Goal: Find specific page/section: Find specific page/section

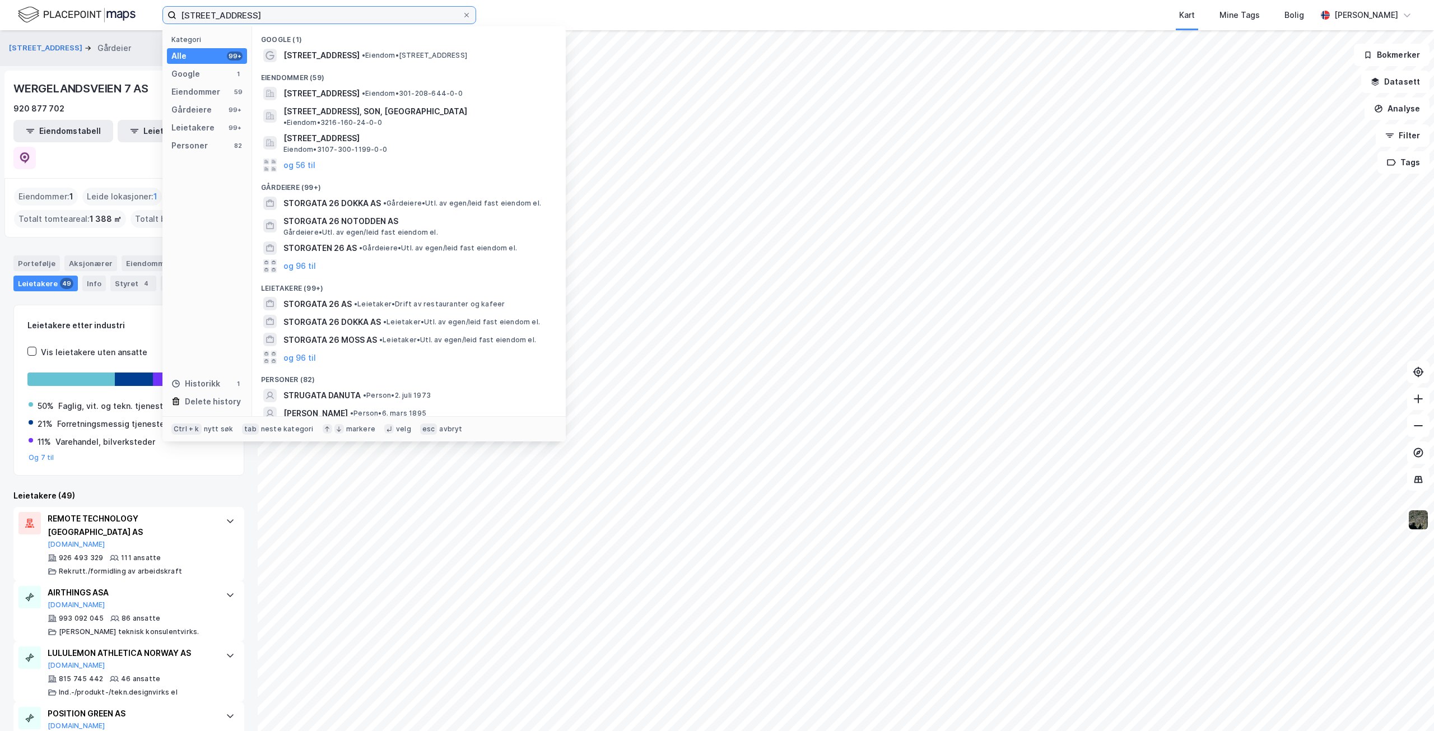
click at [257, 12] on input "[STREET_ADDRESS]" at bounding box center [319, 15] width 286 height 17
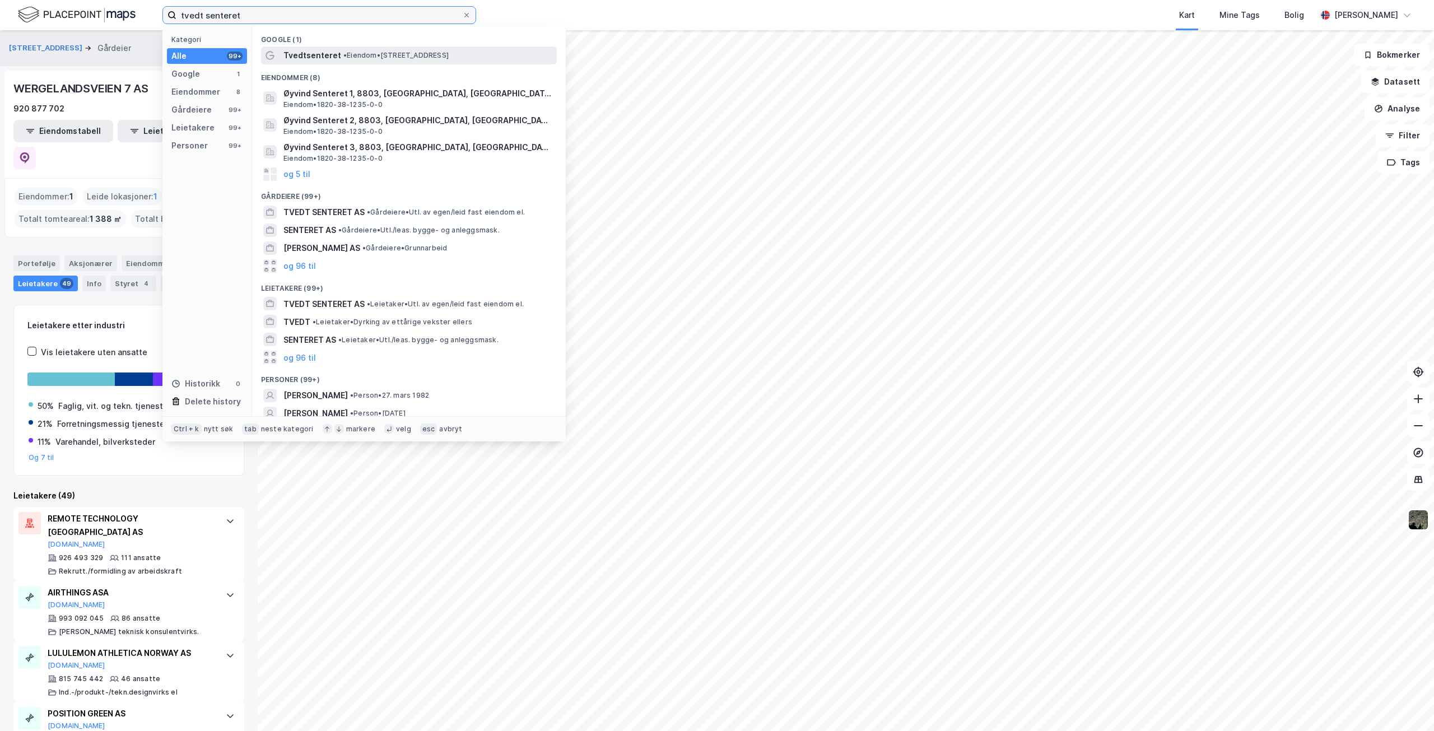
type input "tvedt senteret"
click at [315, 54] on span "Tvedtsenteret" at bounding box center [312, 55] width 58 height 13
